Goal: Information Seeking & Learning: Learn about a topic

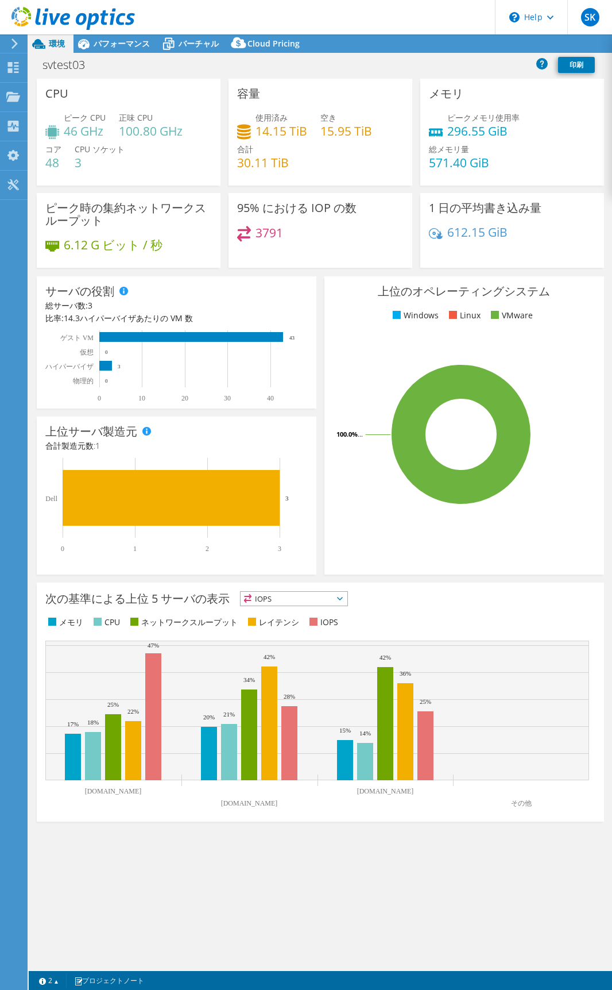
select select "[GEOGRAPHIC_DATA]"
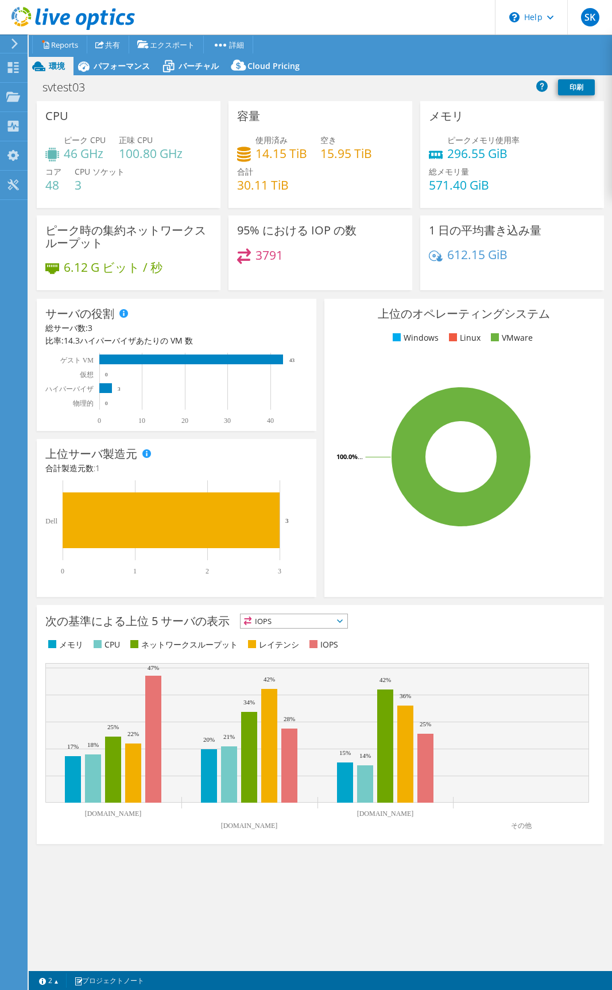
select select "[GEOGRAPHIC_DATA]"
select select "JPY"
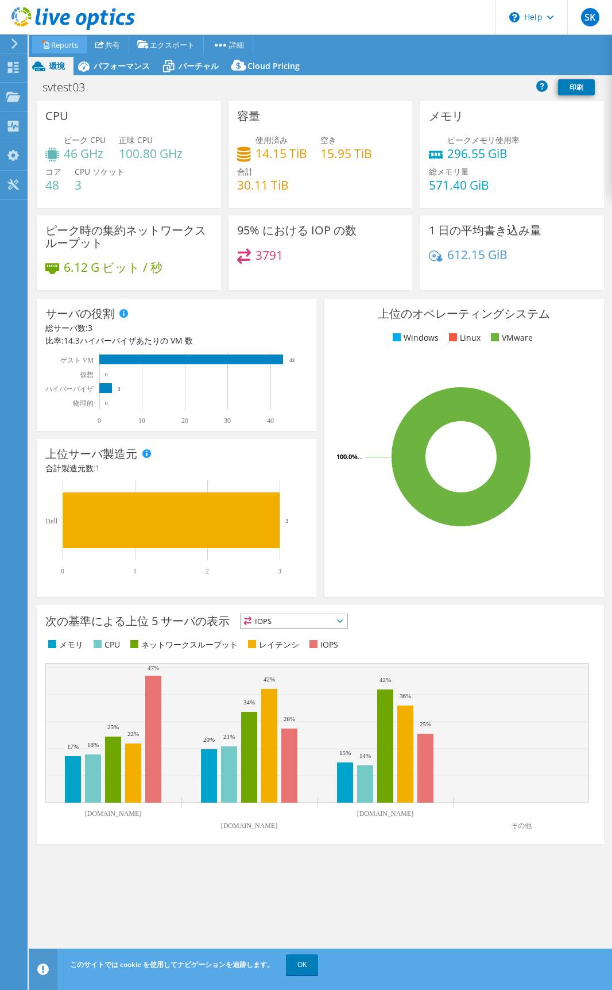
click at [66, 41] on link "Reports" at bounding box center [59, 45] width 55 height 18
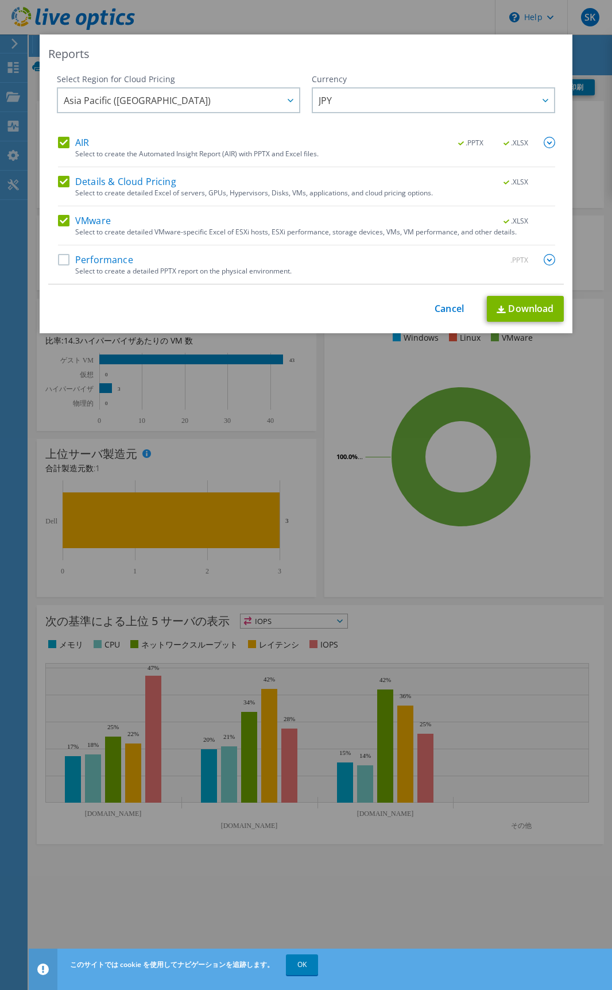
click at [342, 364] on div "Reports Select Region for Cloud Pricing Asia Pacific ([GEOGRAPHIC_DATA]) [GEOGR…" at bounding box center [306, 494] width 612 height 921
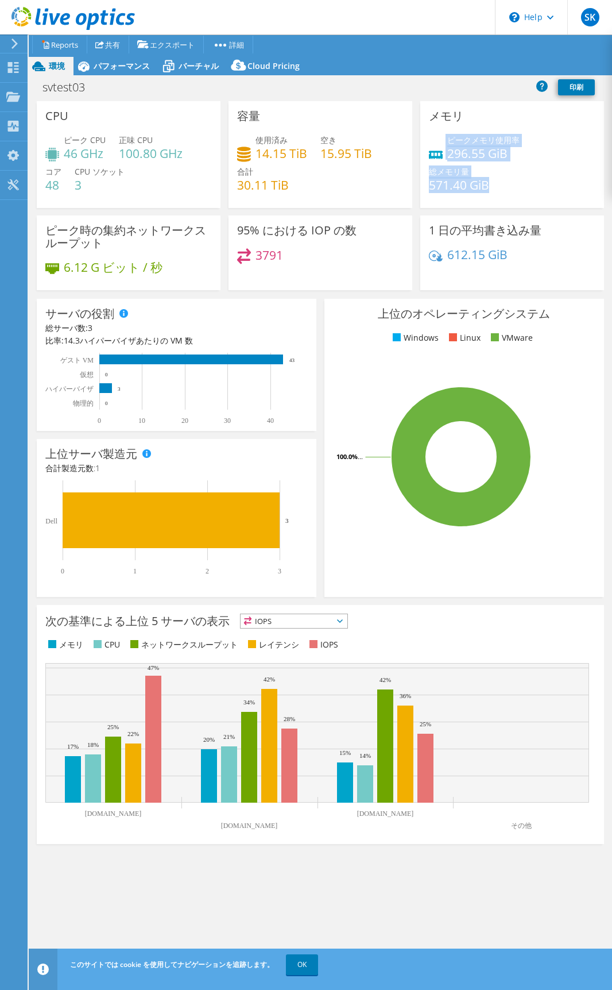
drag, startPoint x: 486, startPoint y: 183, endPoint x: 422, endPoint y: 150, distance: 71.9
click at [422, 150] on div "メモリ ピークメモリ使用率 296.55 GiB 総メモリ量 571.40 GiB" at bounding box center [512, 154] width 184 height 107
click at [468, 193] on div "ピークメモリ使用率 296.55 GiB 総メモリ量 571.40 GiB" at bounding box center [512, 168] width 167 height 69
drag, startPoint x: 490, startPoint y: 193, endPoint x: 408, endPoint y: 137, distance: 99.2
click at [408, 137] on div "CPU ピーク CPU 46 GHz 正味 CPU 100.80 GHz コア 48 CPU ソケット 3 容量 使用済み 14.15 TiB" at bounding box center [320, 199] width 575 height 196
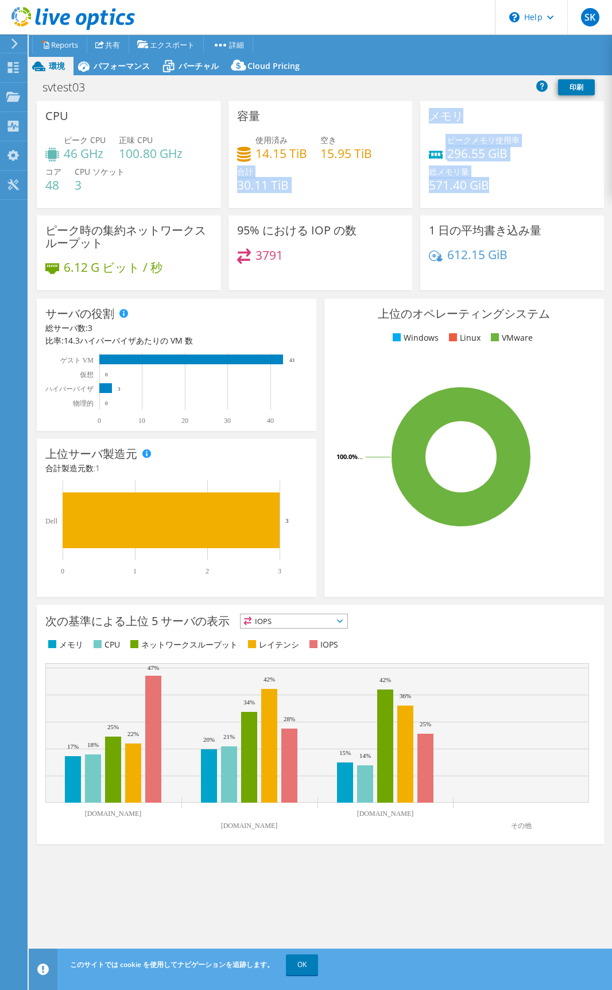
click at [405, 184] on div "容量 使用済み 14.15 TiB 空き 15.95 TiB 合計 30.11 TiB" at bounding box center [321, 154] width 184 height 107
click at [37, 266] on div "ピーク時の集約ネットワークスループット 6.12 G ビット / 秒" at bounding box center [129, 252] width 184 height 75
